Goal: Information Seeking & Learning: Learn about a topic

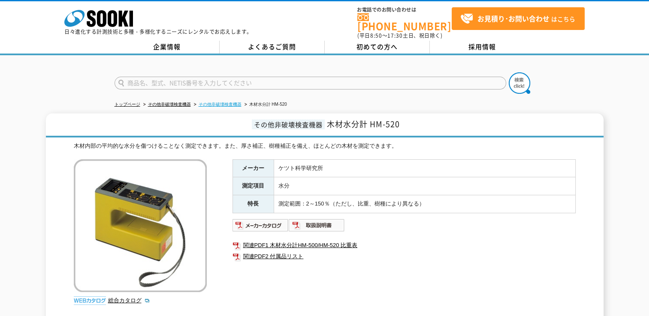
click at [226, 102] on link "その他非破壊検査機器" at bounding box center [219, 104] width 43 height 5
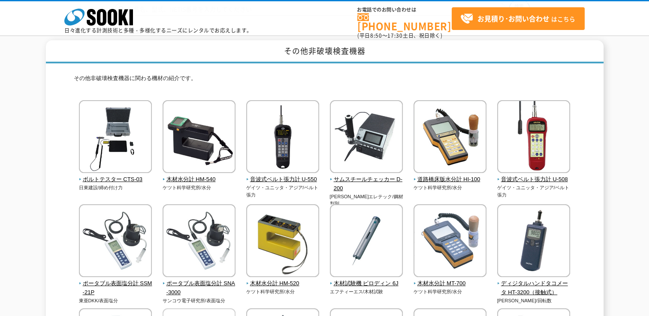
scroll to position [86, 0]
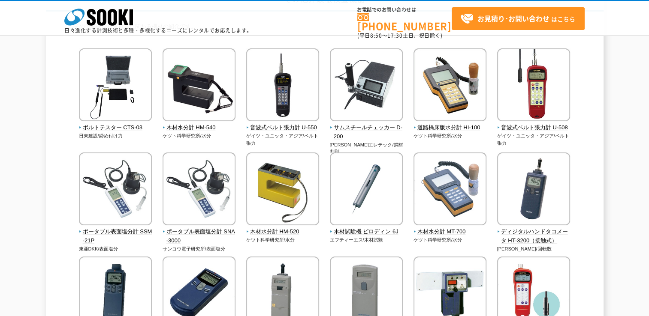
click at [272, 237] on p "ケツト科学研究所/水分" at bounding box center [282, 240] width 73 height 7
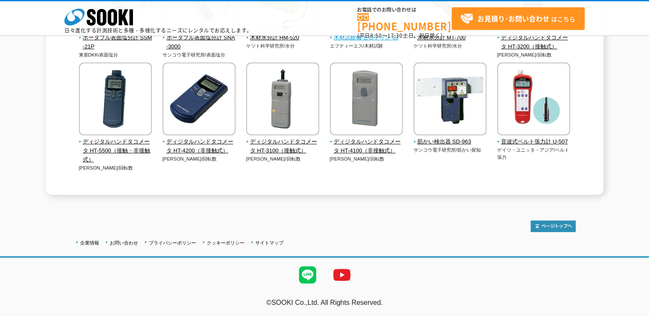
scroll to position [66, 0]
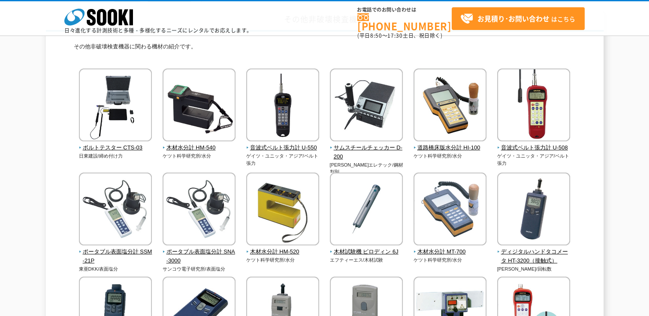
click at [17, 189] on div "その他非破壊検査機器 その他非破壊検査機器に関わる機材の紹介です。 ボルトテスター CTS-03 日東建設/締め付け力" at bounding box center [324, 209] width 649 height 401
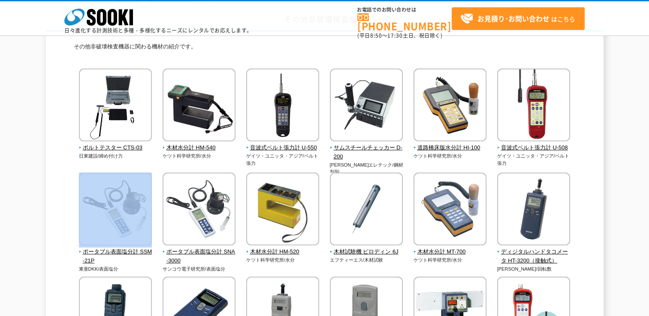
click at [17, 189] on div "その他非破壊検査機器 その他非破壊検査機器に関わる機材の紹介です。 ボルトテスター CTS-03 日東建設/締め付け力" at bounding box center [324, 209] width 649 height 401
drag, startPoint x: 17, startPoint y: 189, endPoint x: 33, endPoint y: 244, distance: 57.2
click at [33, 243] on div "その他非破壊検査機器 その他非破壊検査機器に関わる機材の紹介です。 ボルトテスター CTS-03 日東建設/締め付け力" at bounding box center [324, 209] width 649 height 401
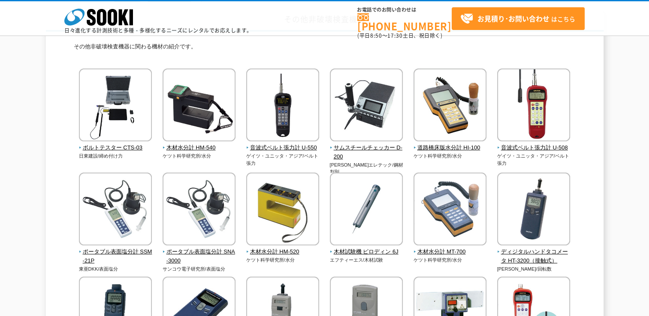
click at [320, 269] on div "ボルトテスター CTS-03 日東建設/締め付け力" at bounding box center [325, 236] width 502 height 334
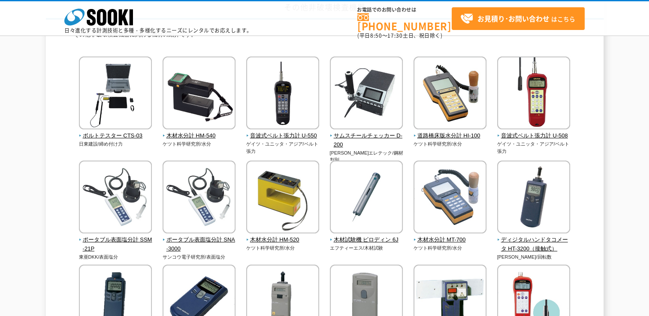
scroll to position [108, 0]
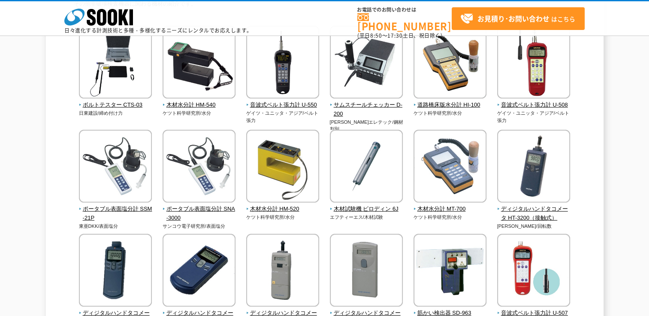
click at [312, 218] on p "ケツト科学研究所/水分" at bounding box center [282, 217] width 73 height 7
click at [269, 169] on img at bounding box center [282, 167] width 73 height 75
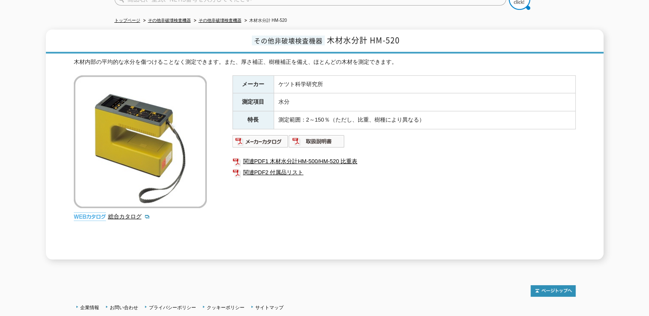
scroll to position [86, 0]
